Goal: Information Seeking & Learning: Learn about a topic

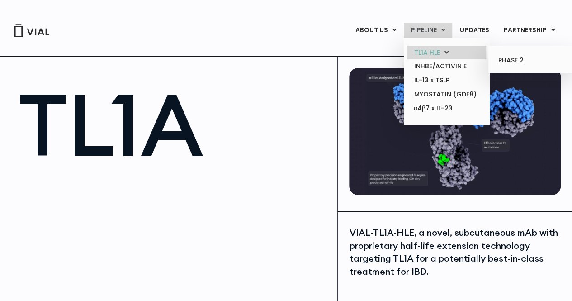
click at [433, 52] on link "TL1A HLE" at bounding box center [446, 53] width 79 height 14
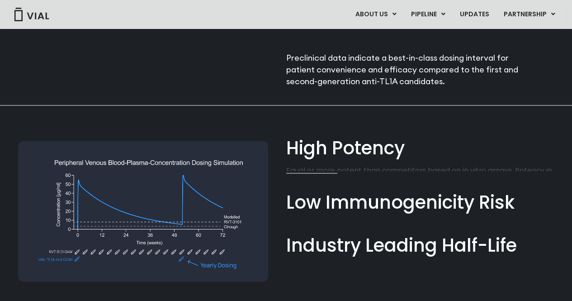
scroll to position [633, 0]
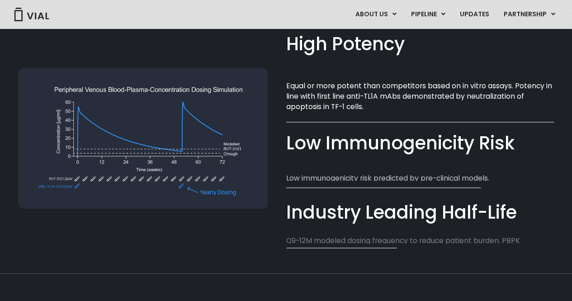
drag, startPoint x: 391, startPoint y: 161, endPoint x: 388, endPoint y: 150, distance: 10.9
click at [390, 160] on div "Low Immunogenicity Risk​ Low immunogenicity risk predicted by pre-clinical mode…" at bounding box center [420, 159] width 268 height 42
click at [388, 145] on div "Low Immunogenicity Risk​" at bounding box center [420, 143] width 268 height 26
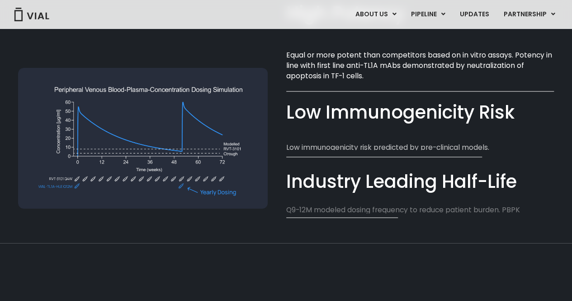
scroll to position [679, 0]
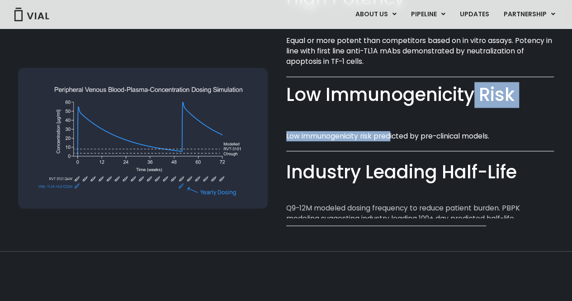
click at [389, 119] on div "Low Immunogenicity Risk​ Low immunogenicity risk predicted by pre-clinical mode…" at bounding box center [420, 117] width 268 height 48
click at [389, 96] on div "Low Immunogenicity Risk​" at bounding box center [420, 95] width 268 height 26
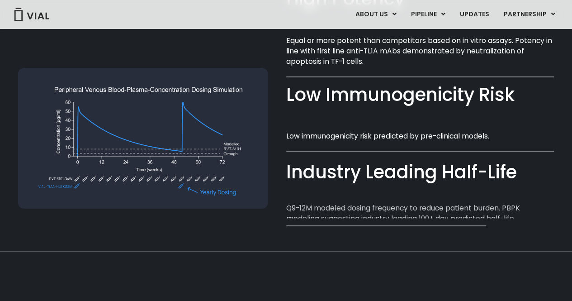
click at [334, 96] on div "Low Immunogenicity Risk​" at bounding box center [420, 95] width 268 height 26
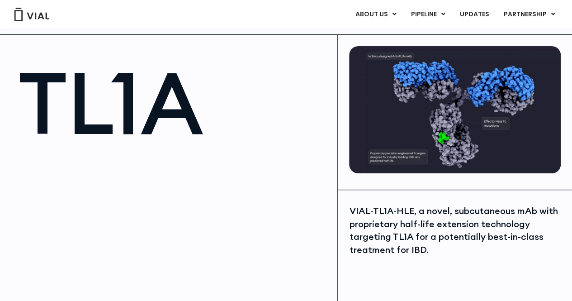
scroll to position [0, 0]
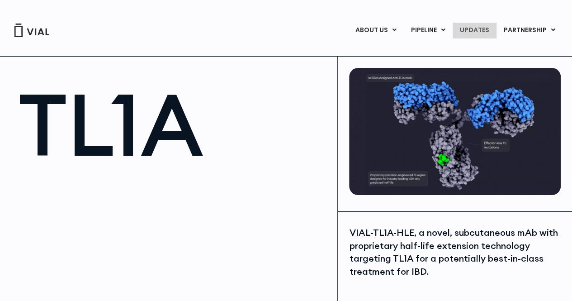
click at [473, 27] on link "UPDATES" at bounding box center [474, 30] width 43 height 15
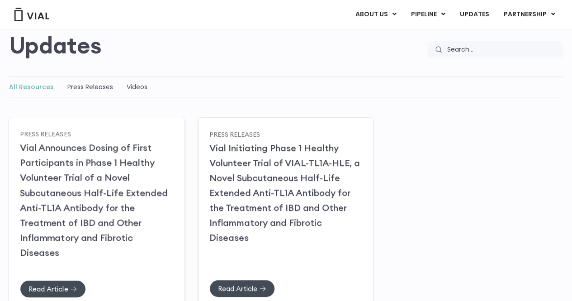
scroll to position [90, 0]
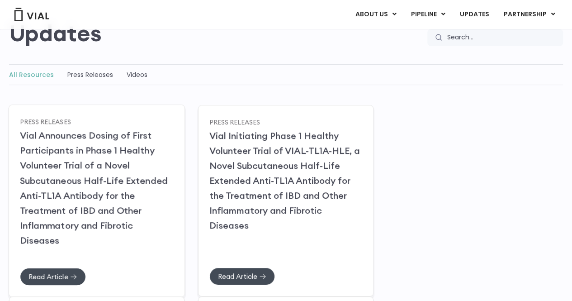
click at [87, 195] on link "Vial Announces Dosing of First Participants in Phase 1 Healthy Volunteer Trial …" at bounding box center [94, 187] width 148 height 116
click at [61, 273] on span "Read Article" at bounding box center [48, 276] width 39 height 7
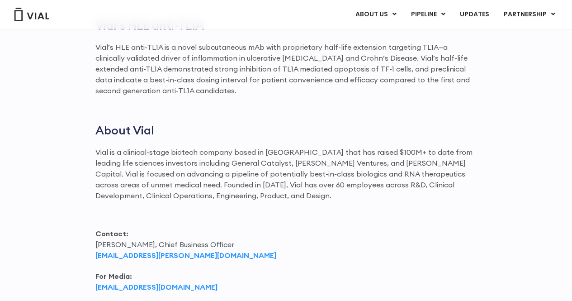
scroll to position [1176, 0]
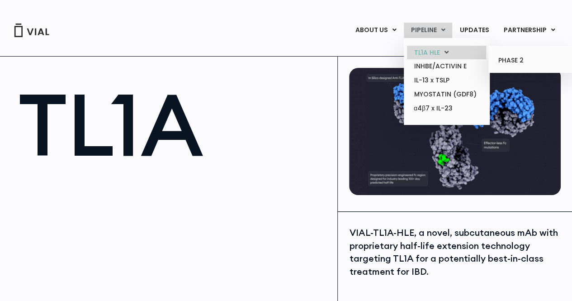
click at [432, 52] on link "TL1A HLE" at bounding box center [446, 53] width 79 height 14
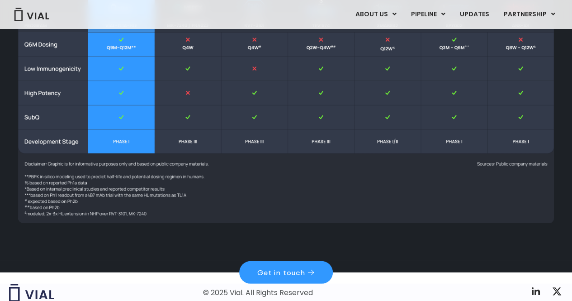
scroll to position [1235, 0]
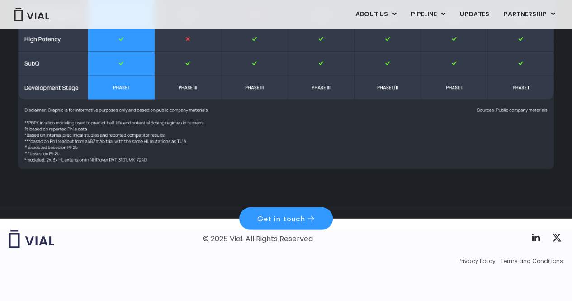
click at [470, 141] on img at bounding box center [286, 56] width 536 height 226
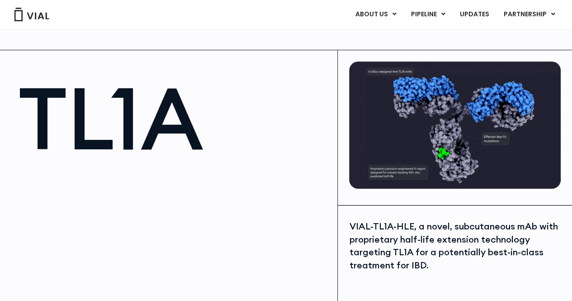
scroll to position [0, 0]
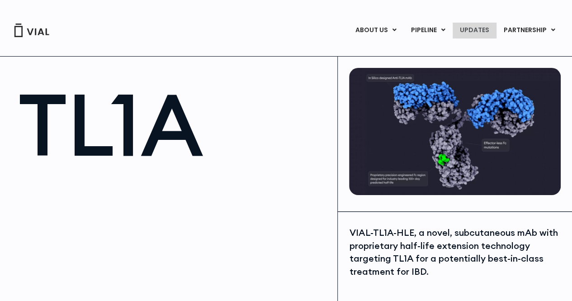
click at [488, 29] on link "UPDATES" at bounding box center [474, 30] width 43 height 15
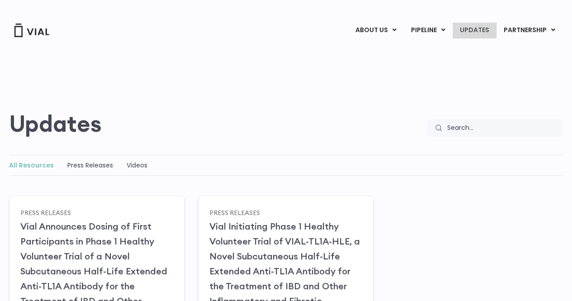
click at [485, 32] on link "UPDATES" at bounding box center [474, 30] width 43 height 15
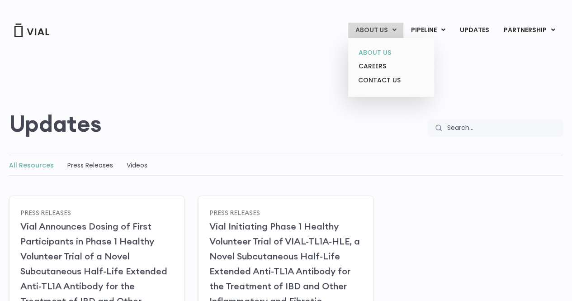
click at [376, 53] on link "ABOUT US" at bounding box center [391, 53] width 79 height 14
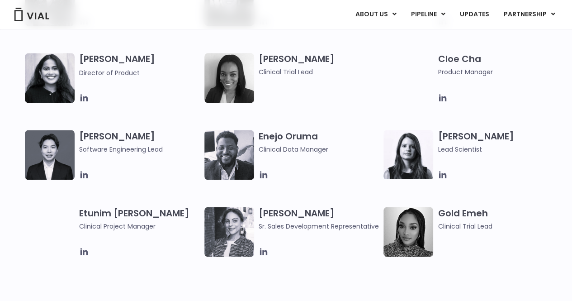
scroll to position [769, 0]
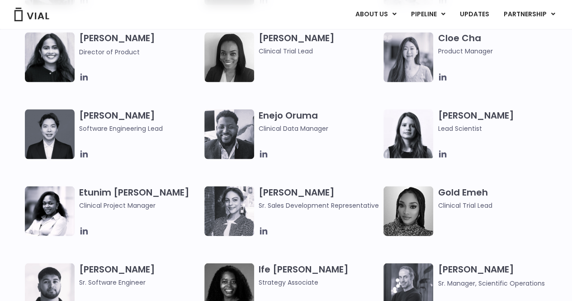
click at [463, 112] on h3 "Elia Lopez Lead Scientist" at bounding box center [498, 121] width 121 height 24
click at [439, 155] on icon at bounding box center [442, 153] width 7 height 7
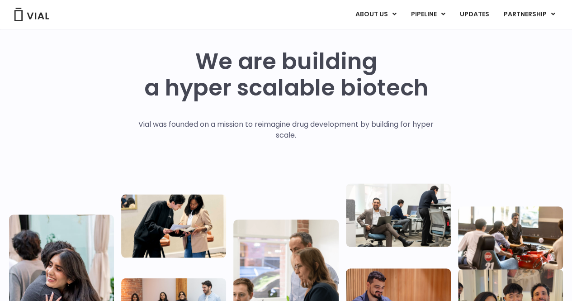
scroll to position [0, 0]
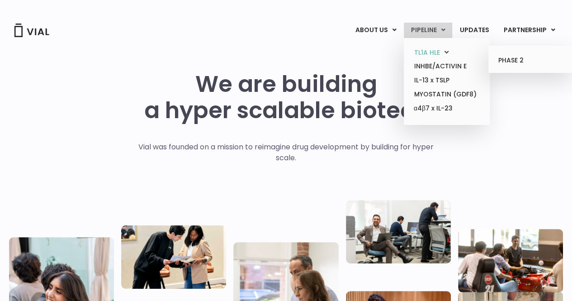
click at [436, 48] on link "TL1A HLE" at bounding box center [446, 53] width 79 height 14
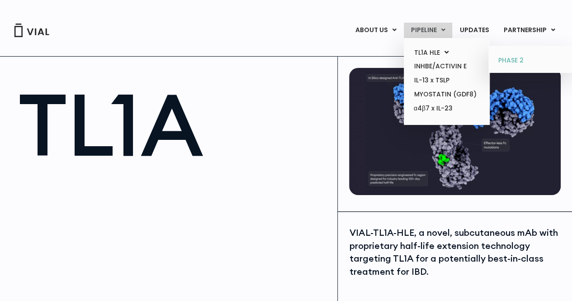
click at [518, 59] on link "PHASE 2" at bounding box center [531, 60] width 79 height 14
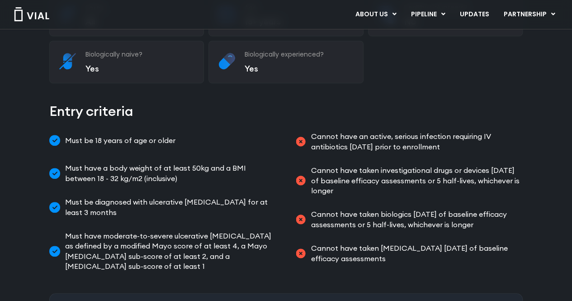
scroll to position [281, 0]
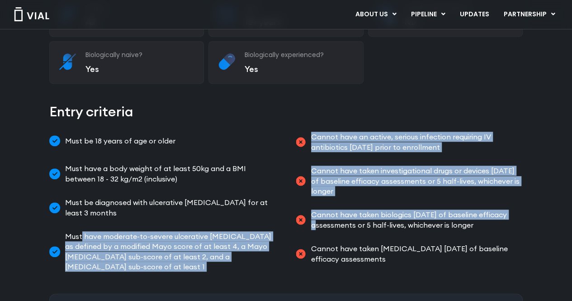
drag, startPoint x: 81, startPoint y: 206, endPoint x: 315, endPoint y: 200, distance: 233.5
click at [315, 200] on div "Must be 18 years of age or older Must have a body weight of at least 50kg and a…" at bounding box center [286, 201] width 474 height 147
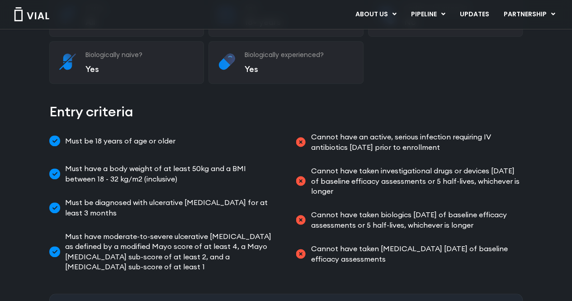
click at [397, 206] on li "Cannot have taken biologics within 12 weeks of baseline efficacy assessments or…" at bounding box center [409, 220] width 228 height 28
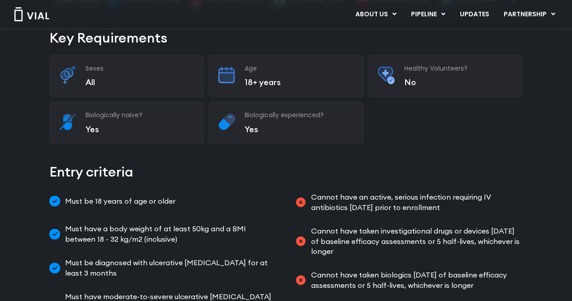
scroll to position [190, 0]
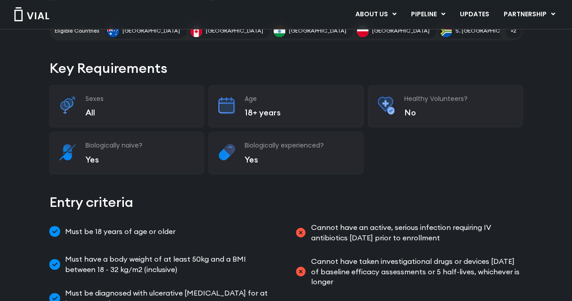
drag, startPoint x: 292, startPoint y: 138, endPoint x: 291, endPoint y: 149, distance: 10.9
click at [166, 97] on div "Sexes All" at bounding box center [126, 106] width 155 height 42
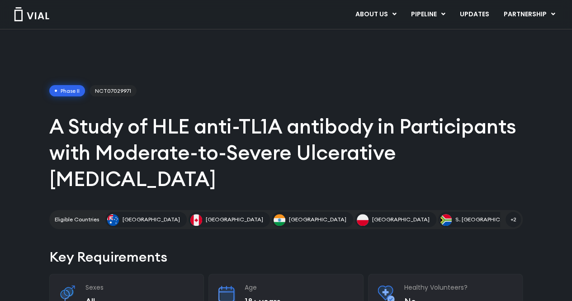
scroll to position [0, 0]
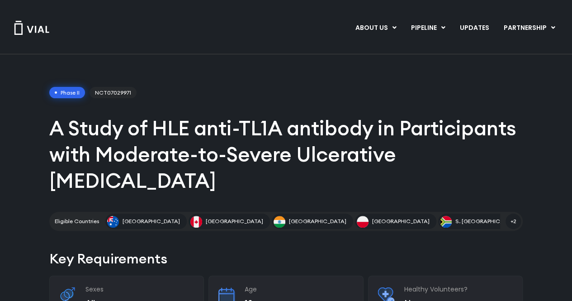
click at [123, 90] on span "NCT07029971" at bounding box center [113, 93] width 47 height 12
click at [106, 96] on span "NCT07029971" at bounding box center [113, 93] width 47 height 12
click at [104, 93] on span "NCT07029971" at bounding box center [113, 93] width 47 height 12
click at [74, 92] on span "Phase II" at bounding box center [67, 93] width 36 height 12
click at [105, 94] on span "NCT07029971" at bounding box center [113, 93] width 47 height 12
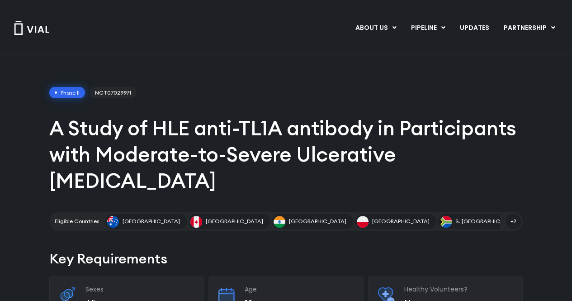
click at [66, 92] on span "Phase II" at bounding box center [67, 93] width 36 height 12
click at [52, 91] on span "Phase II" at bounding box center [67, 93] width 36 height 12
click at [55, 106] on div "Phase II NCT07029971 A Study of HLE anti-TL1A antibody in Participants with Mod…" at bounding box center [286, 159] width 474 height 144
click at [120, 91] on span "NCT07029971" at bounding box center [113, 93] width 47 height 12
click at [119, 92] on span "NCT07029971" at bounding box center [113, 93] width 47 height 12
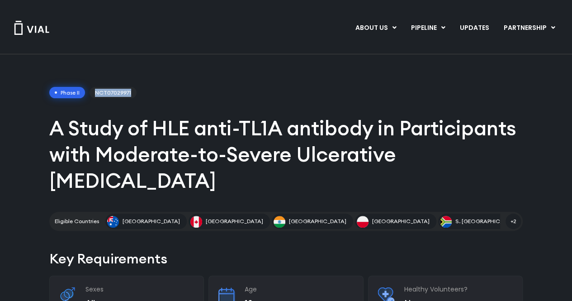
click at [119, 92] on span "NCT07029971" at bounding box center [113, 93] width 47 height 12
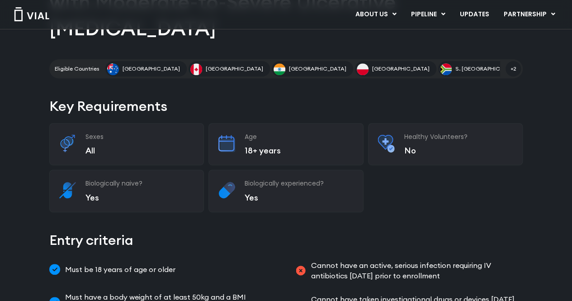
scroll to position [10, 0]
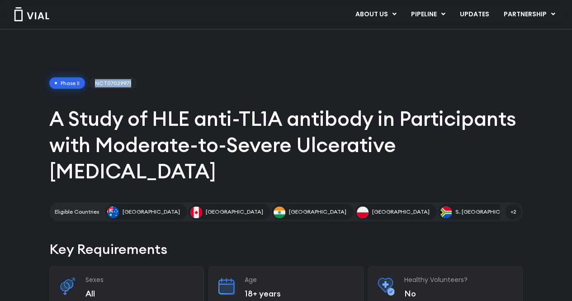
click at [120, 82] on span "NCT07029971" at bounding box center [113, 83] width 47 height 12
drag, startPoint x: 131, startPoint y: 81, endPoint x: 96, endPoint y: 82, distance: 34.4
click at [96, 82] on span "NCT07029971" at bounding box center [113, 83] width 47 height 12
copy span "NCT07029971"
click at [57, 81] on span "Phase II" at bounding box center [67, 83] width 36 height 12
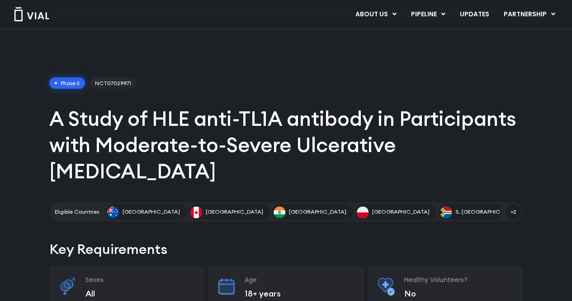
click at [123, 86] on span "NCT07029971" at bounding box center [113, 83] width 47 height 12
click at [67, 82] on span "Phase II" at bounding box center [67, 83] width 36 height 12
click at [135, 83] on span "NCT07029971" at bounding box center [113, 83] width 47 height 12
click at [114, 90] on div "Phase II NCT07029971 A Study of HLE anti-TL1A antibody in Participants with Mod…" at bounding box center [286, 149] width 474 height 144
click at [357, 113] on h1 "A Study of HLE anti-TL1A antibody in Participants with Moderate-to-Severe Ulcer…" at bounding box center [286, 144] width 474 height 79
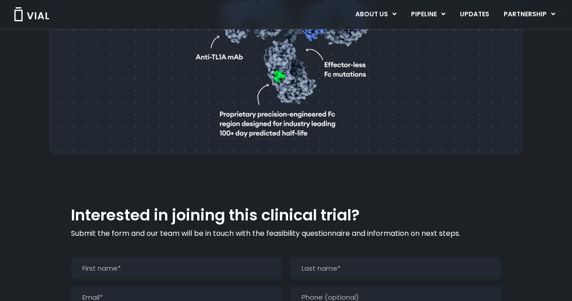
scroll to position [643, 0]
